Goal: Task Accomplishment & Management: Use online tool/utility

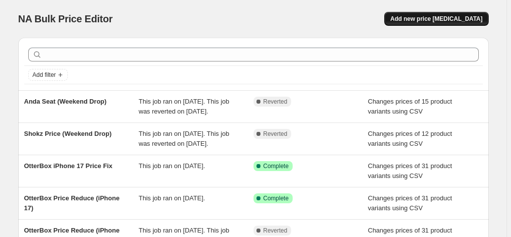
click at [431, 22] on span "Add new price [MEDICAL_DATA]" at bounding box center [436, 19] width 92 height 8
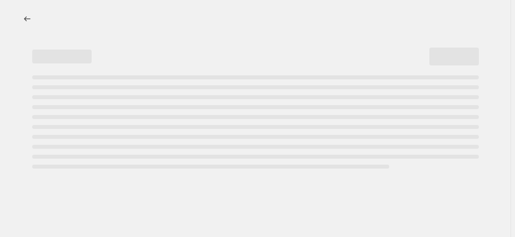
select select "percentage"
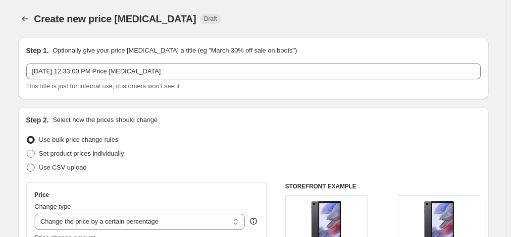
click at [50, 169] on span "Use CSV upload" at bounding box center [63, 166] width 48 height 7
click at [27, 164] on input "Use CSV upload" at bounding box center [27, 163] width 0 height 0
radio input "true"
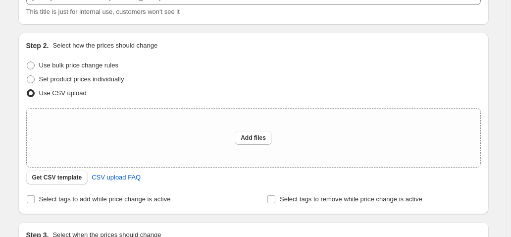
scroll to position [79, 0]
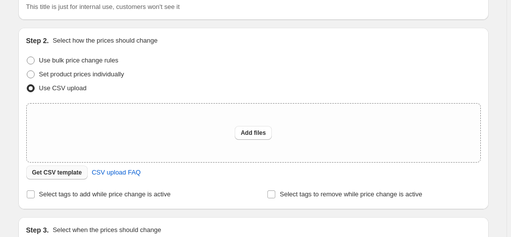
click at [72, 173] on span "Get CSV template" at bounding box center [57, 172] width 50 height 8
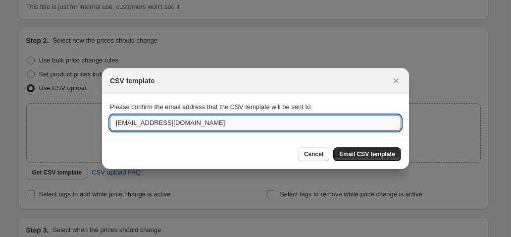
click at [140, 122] on input "[EMAIL_ADDRESS][DOMAIN_NAME]" at bounding box center [255, 123] width 291 height 16
type input "[EMAIL_ADDRESS][DOMAIN_NAME]"
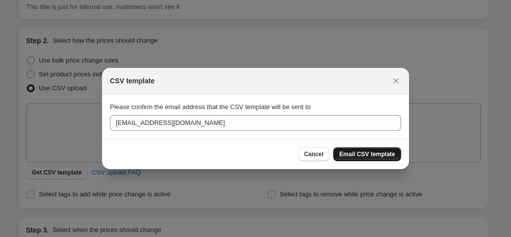
click at [370, 152] on span "Email CSV template" at bounding box center [367, 154] width 56 height 8
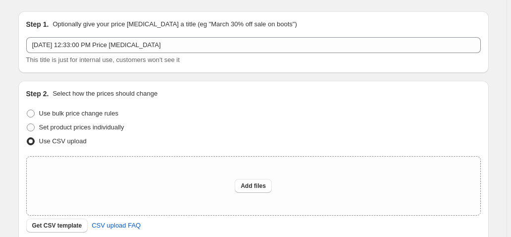
scroll to position [40, 0]
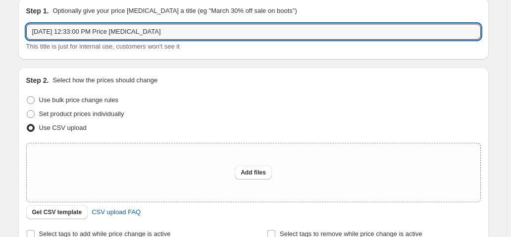
drag, startPoint x: 194, startPoint y: 35, endPoint x: -55, endPoint y: 34, distance: 249.9
click at [0, 34] on html "Home Settings Plans Skip to content Create new price [MEDICAL_DATA]. This page …" at bounding box center [255, 78] width 511 height 237
click at [228, 36] on input "Anda Seat (Weekend Price Drop [DATE])" at bounding box center [253, 32] width 454 height 16
type input "Anda Seat (Weekend Price Drop [DATE])"
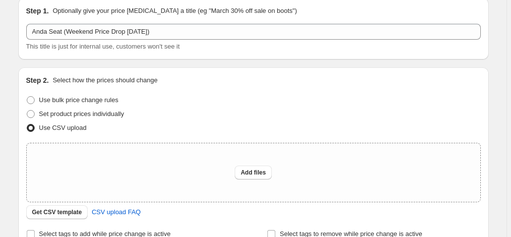
click at [215, 64] on div "Step 1. Optionally give your price [MEDICAL_DATA] a title (eg "March 30% off sa…" at bounding box center [249, 165] width 478 height 351
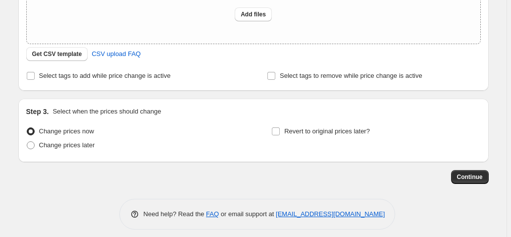
scroll to position [198, 0]
click at [73, 150] on label "Change prices later" at bounding box center [60, 145] width 69 height 14
click at [27, 141] on input "Change prices later" at bounding box center [27, 141] width 0 height 0
radio input "true"
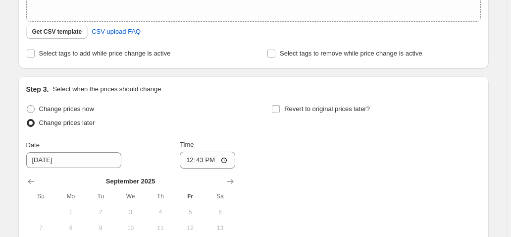
scroll to position [238, 0]
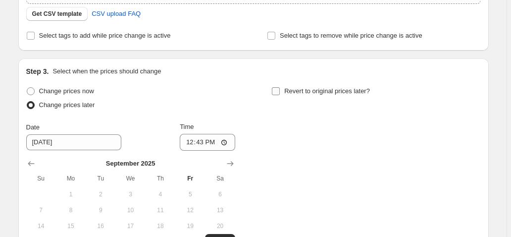
click at [284, 91] on label "Revert to original prices later?" at bounding box center [320, 91] width 98 height 14
click at [280, 91] on input "Revert to original prices later?" at bounding box center [276, 91] width 8 height 8
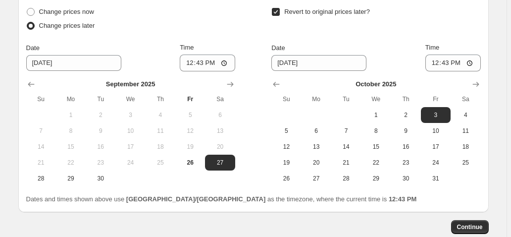
scroll to position [277, 0]
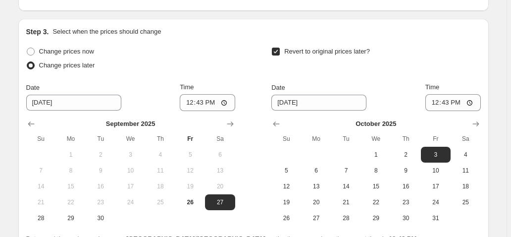
click at [277, 52] on input "Revert to original prices later?" at bounding box center [276, 52] width 8 height 8
checkbox input "false"
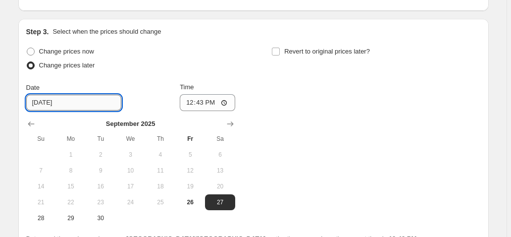
click at [80, 101] on input "[DATE]" at bounding box center [73, 103] width 95 height 16
click at [67, 100] on input "[DATE]" at bounding box center [73, 103] width 95 height 16
click at [49, 106] on input "[DATE]" at bounding box center [73, 103] width 95 height 16
click at [191, 196] on button "26" at bounding box center [190, 202] width 30 height 16
type input "[DATE]"
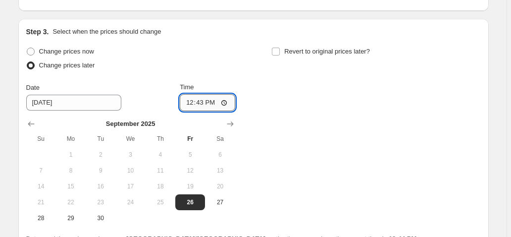
click at [231, 99] on input "12:43" at bounding box center [207, 102] width 55 height 17
click at [204, 104] on input "12:43" at bounding box center [207, 102] width 55 height 17
click at [202, 107] on input "12:43" at bounding box center [207, 102] width 55 height 17
click at [206, 102] on input "12:43" at bounding box center [207, 102] width 55 height 17
click at [224, 104] on input "12:43" at bounding box center [207, 102] width 55 height 17
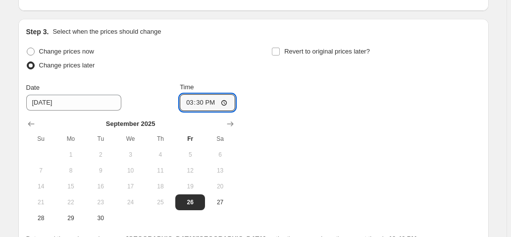
type input "15:30"
click at [261, 90] on div "Change prices now Change prices later Date [DATE] Time 15:[DATE] Mo Tu We Th Fr…" at bounding box center [253, 135] width 454 height 181
click at [278, 53] on input "Revert to original prices later?" at bounding box center [276, 52] width 8 height 8
checkbox input "true"
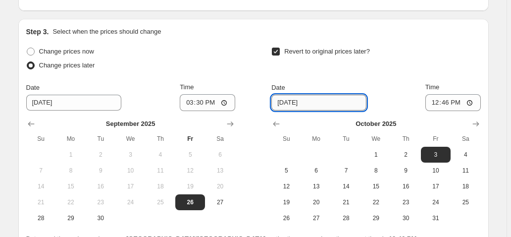
click at [336, 104] on input "[DATE]" at bounding box center [318, 103] width 95 height 16
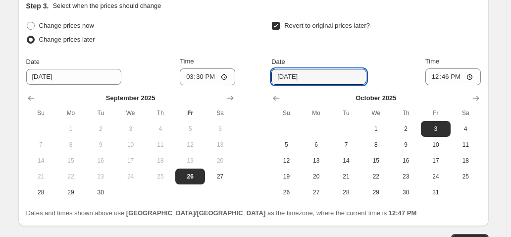
scroll to position [317, 0]
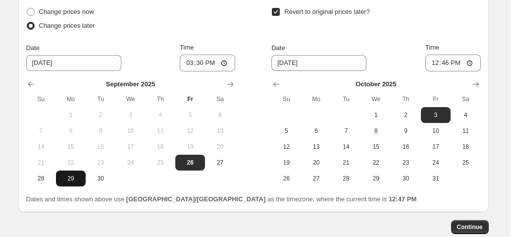
click at [67, 174] on span "29" at bounding box center [71, 178] width 22 height 8
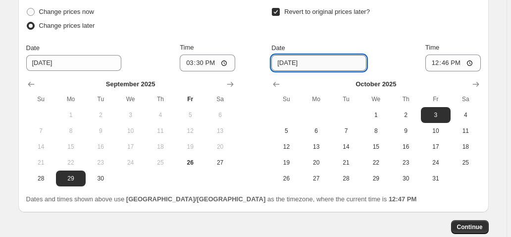
click at [299, 56] on input "[DATE]" at bounding box center [318, 63] width 95 height 16
click at [187, 160] on span "26" at bounding box center [190, 162] width 22 height 8
type input "[DATE]"
click at [312, 64] on input "[DATE]" at bounding box center [318, 63] width 95 height 16
click at [277, 86] on icon "Show previous month, September 2025" at bounding box center [276, 84] width 10 height 10
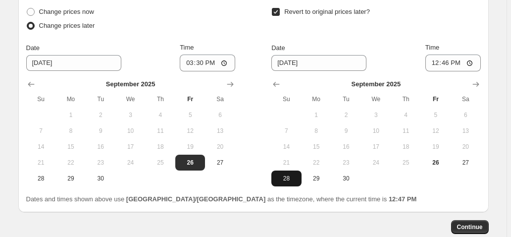
click at [291, 176] on span "28" at bounding box center [286, 178] width 22 height 8
type input "[DATE]"
click at [473, 66] on input "12:46" at bounding box center [452, 62] width 55 height 17
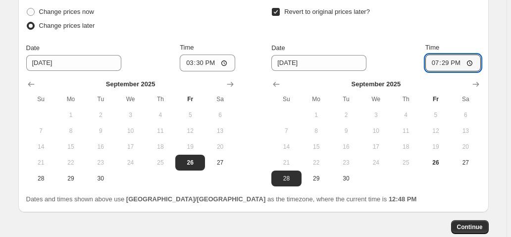
type input "19:29"
click at [391, 59] on div "Date [DATE] Time 19:29" at bounding box center [375, 57] width 209 height 29
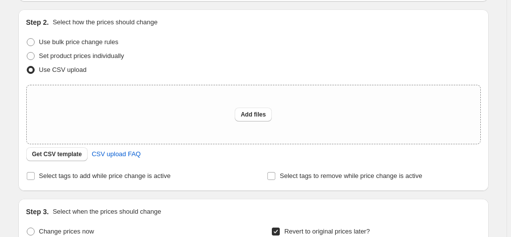
scroll to position [97, 0]
click at [259, 118] on span "Add files" at bounding box center [253, 115] width 25 height 8
type input "C:\fakepath\Anda Seat (Weekend Price Drop [DATE]).csv"
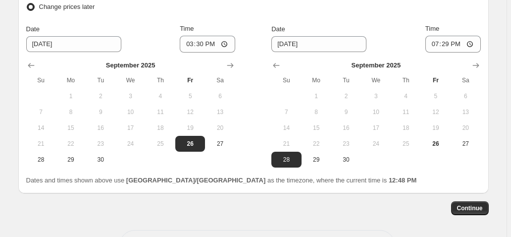
scroll to position [356, 0]
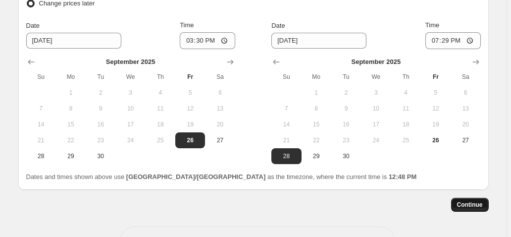
click at [471, 203] on span "Continue" at bounding box center [470, 204] width 26 height 8
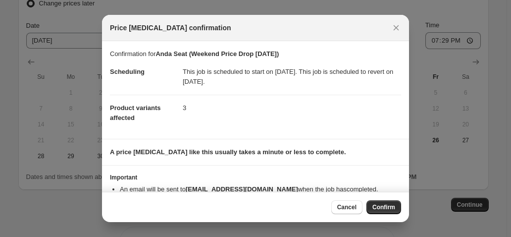
scroll to position [24, 0]
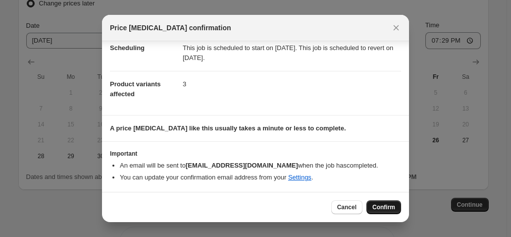
click at [390, 202] on button "Confirm" at bounding box center [383, 207] width 35 height 14
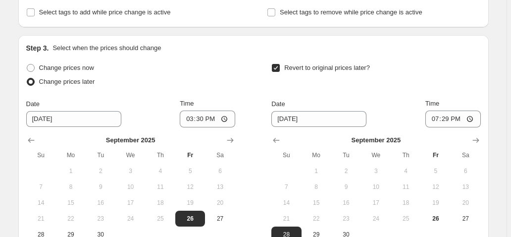
scroll to position [317, 0]
